Goal: Task Accomplishment & Management: Complete application form

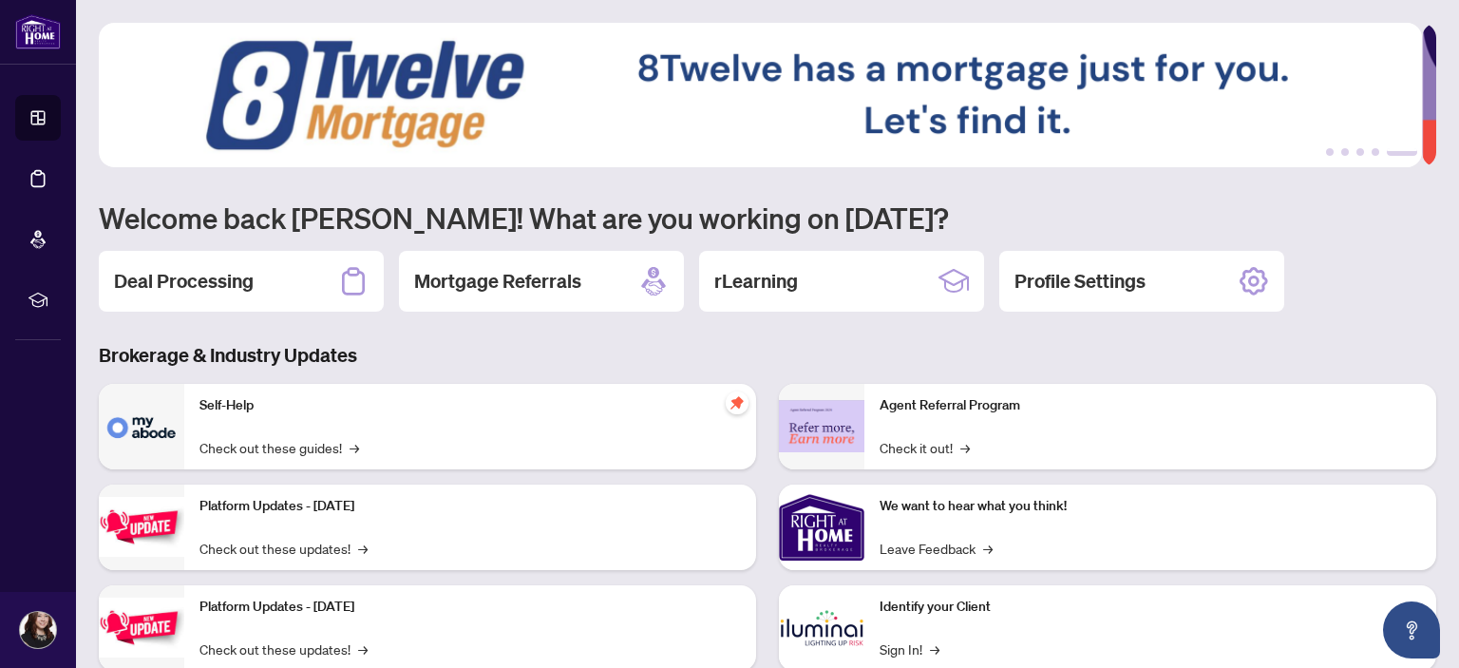
click at [182, 268] on h2 "Deal Processing" at bounding box center [184, 281] width 140 height 27
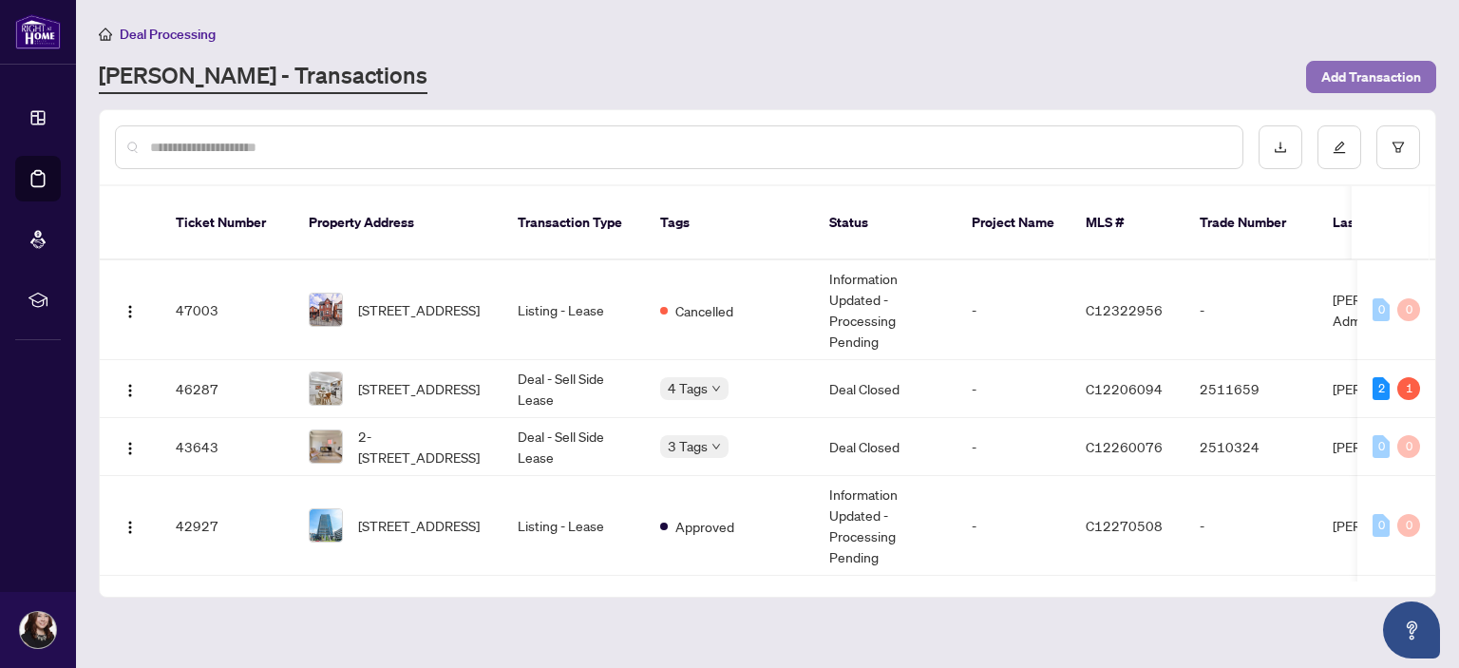
click at [1374, 82] on span "Add Transaction" at bounding box center [1371, 77] width 100 height 30
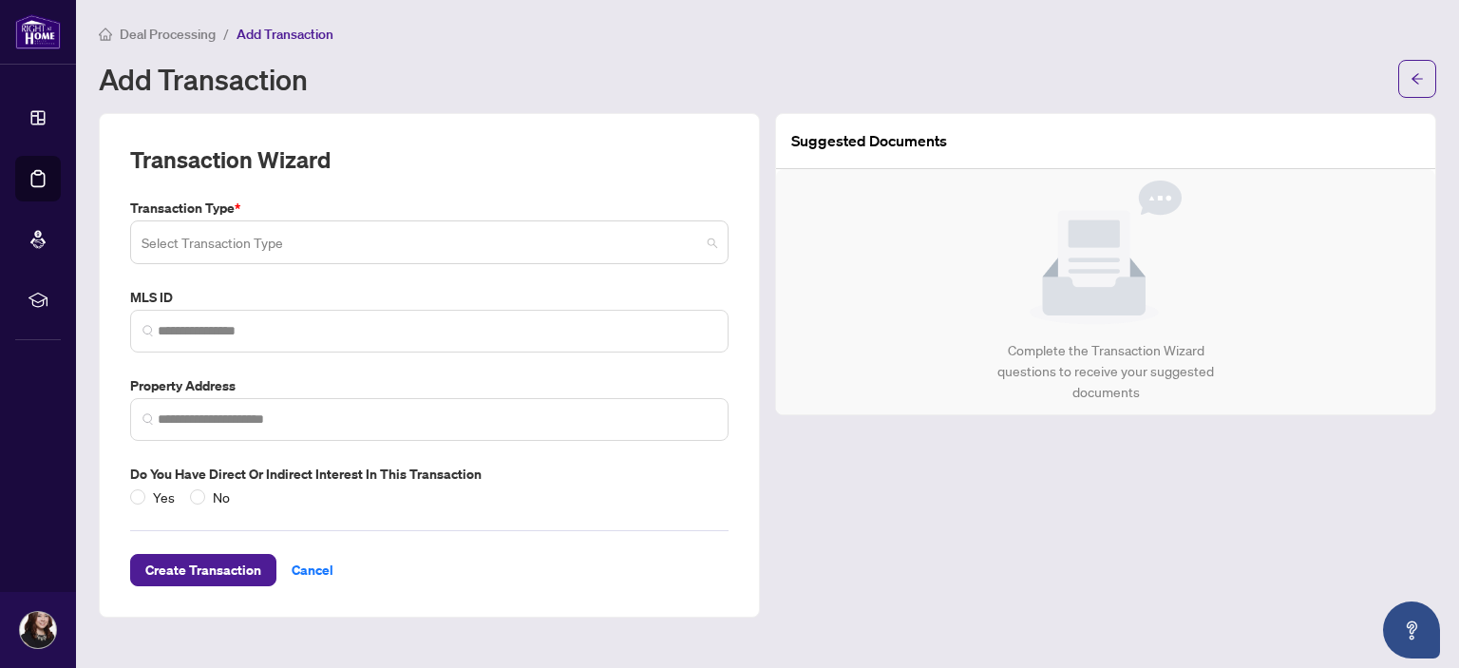
click at [205, 224] on input "search" at bounding box center [421, 245] width 558 height 42
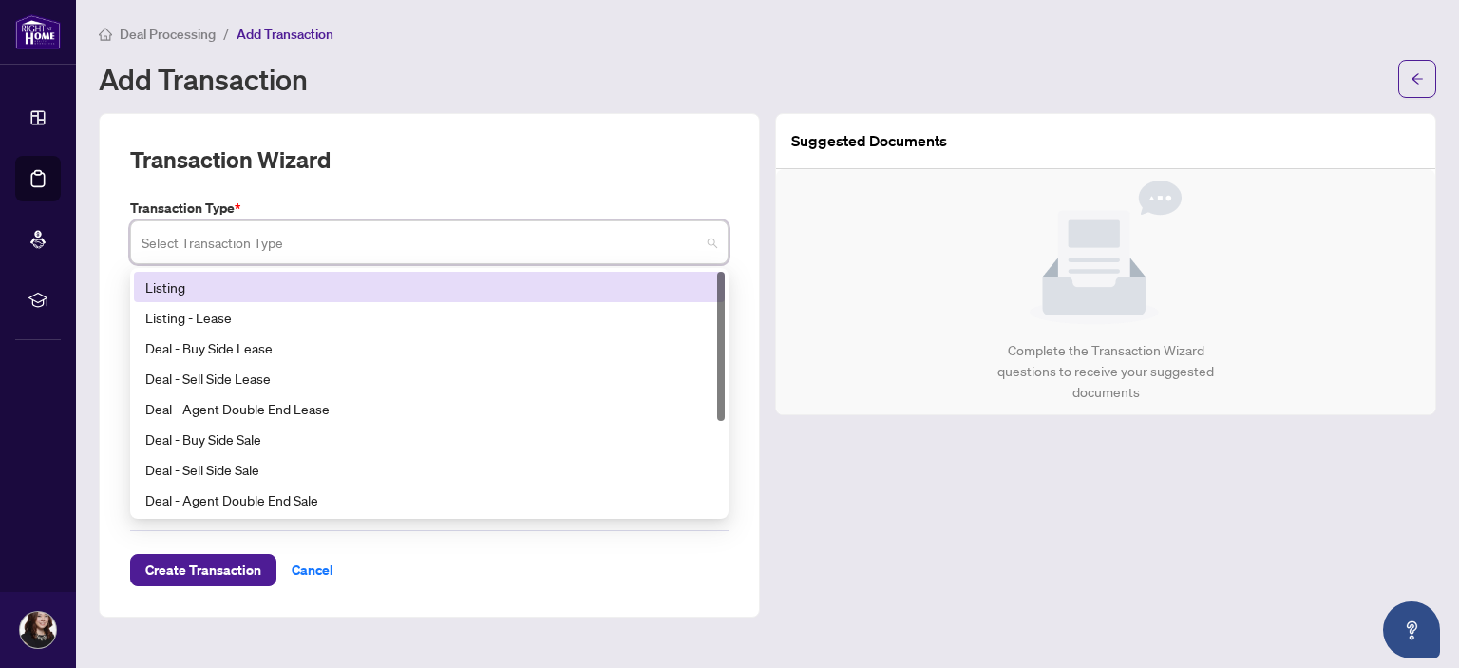
click at [441, 32] on div "Deal Processing / Add Transaction" at bounding box center [767, 34] width 1337 height 22
